Goal: Transaction & Acquisition: Purchase product/service

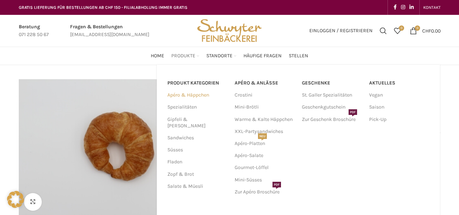
click at [202, 98] on link "Apéro & Häppchen" at bounding box center [196, 95] width 59 height 12
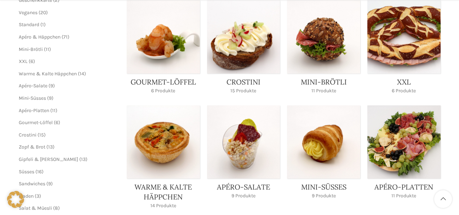
scroll to position [133, 0]
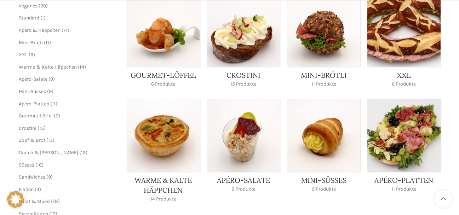
click at [398, 51] on link "Product category xxl" at bounding box center [403, 43] width 73 height 98
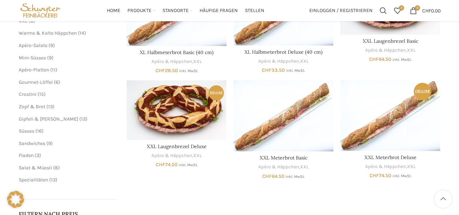
scroll to position [152, 0]
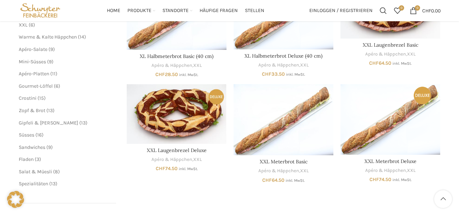
drag, startPoint x: 464, startPoint y: 61, endPoint x: 455, endPoint y: 89, distance: 30.0
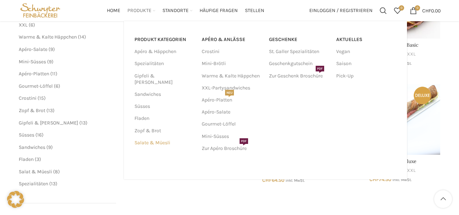
click at [155, 137] on link "Salate & Müesli" at bounding box center [163, 143] width 59 height 12
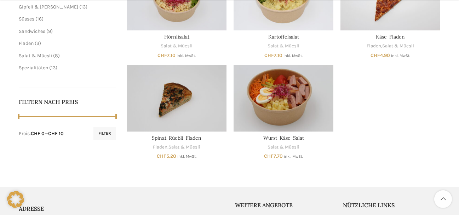
scroll to position [275, 0]
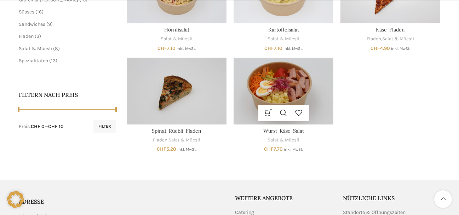
click at [269, 94] on img "Wurst-Käse-Salat" at bounding box center [284, 91] width 100 height 67
